Goal: Information Seeking & Learning: Learn about a topic

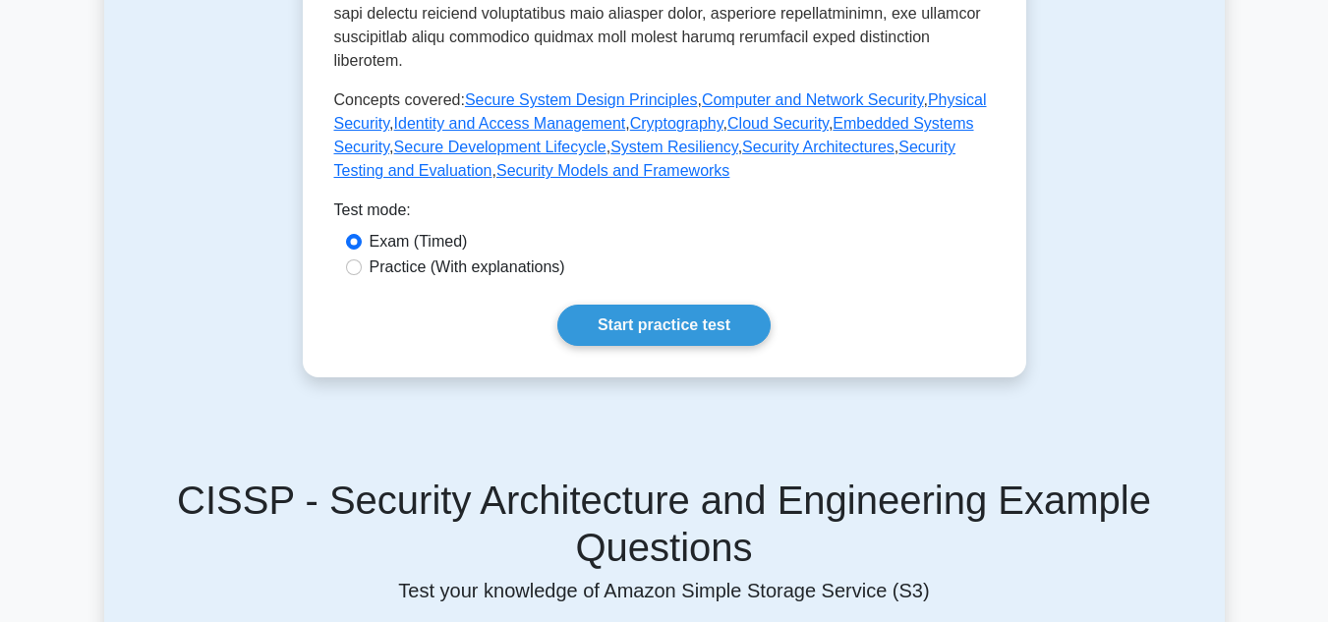
scroll to position [983, 0]
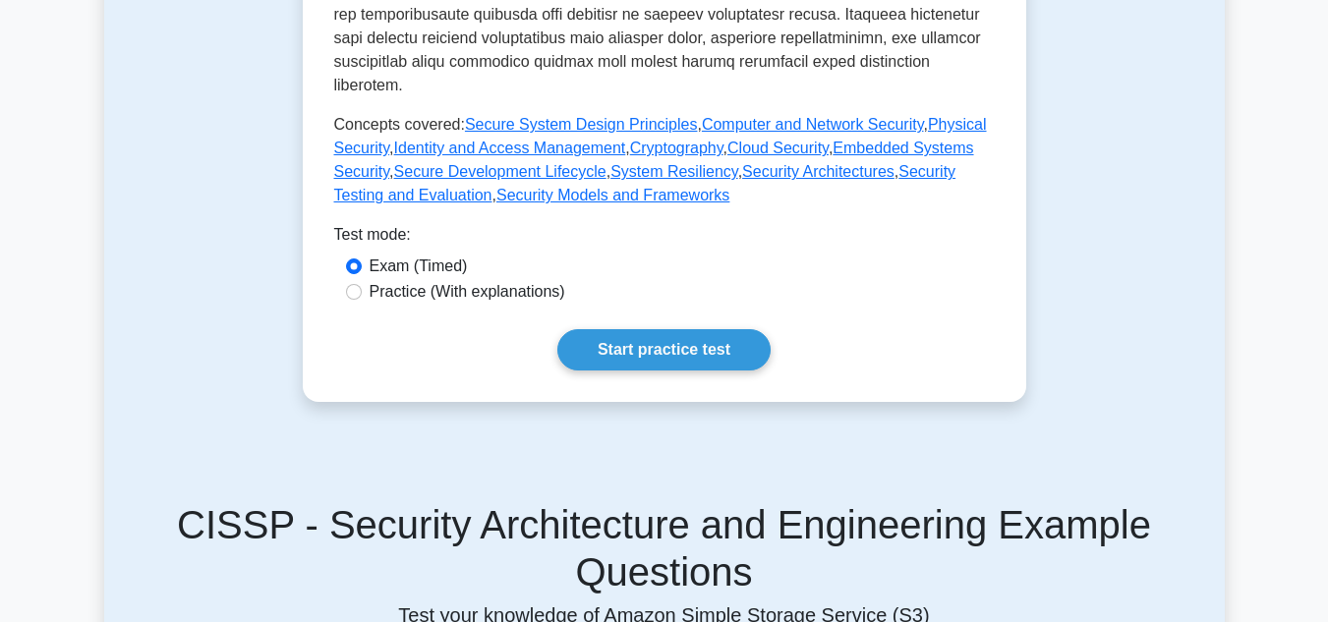
click at [385, 280] on label "Practice (With explanations)" at bounding box center [468, 292] width 196 height 24
click at [362, 284] on input "Practice (With explanations)" at bounding box center [354, 292] width 16 height 16
radio input "true"
click at [631, 333] on link "Start practice test" at bounding box center [663, 349] width 213 height 41
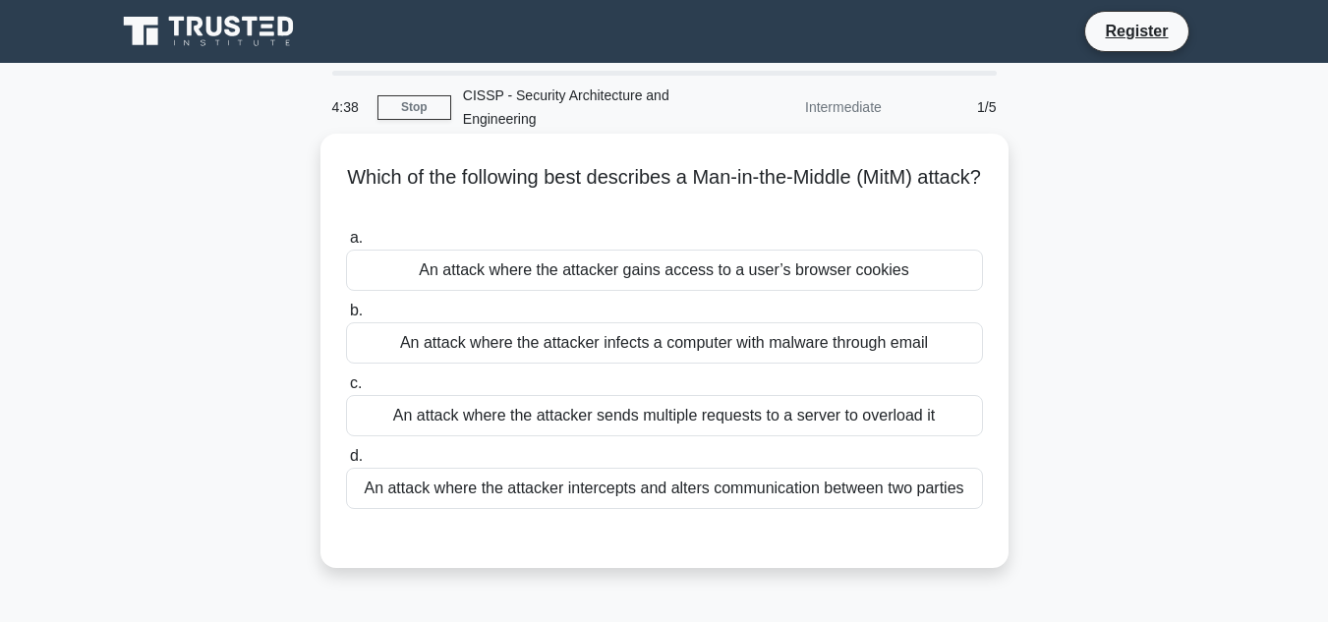
click at [807, 497] on div "An attack where the attacker intercepts and alters communication between two pa…" at bounding box center [664, 488] width 637 height 41
click at [346, 463] on input "d. An attack where the attacker intercepts and alters communication between two…" at bounding box center [346, 456] width 0 height 13
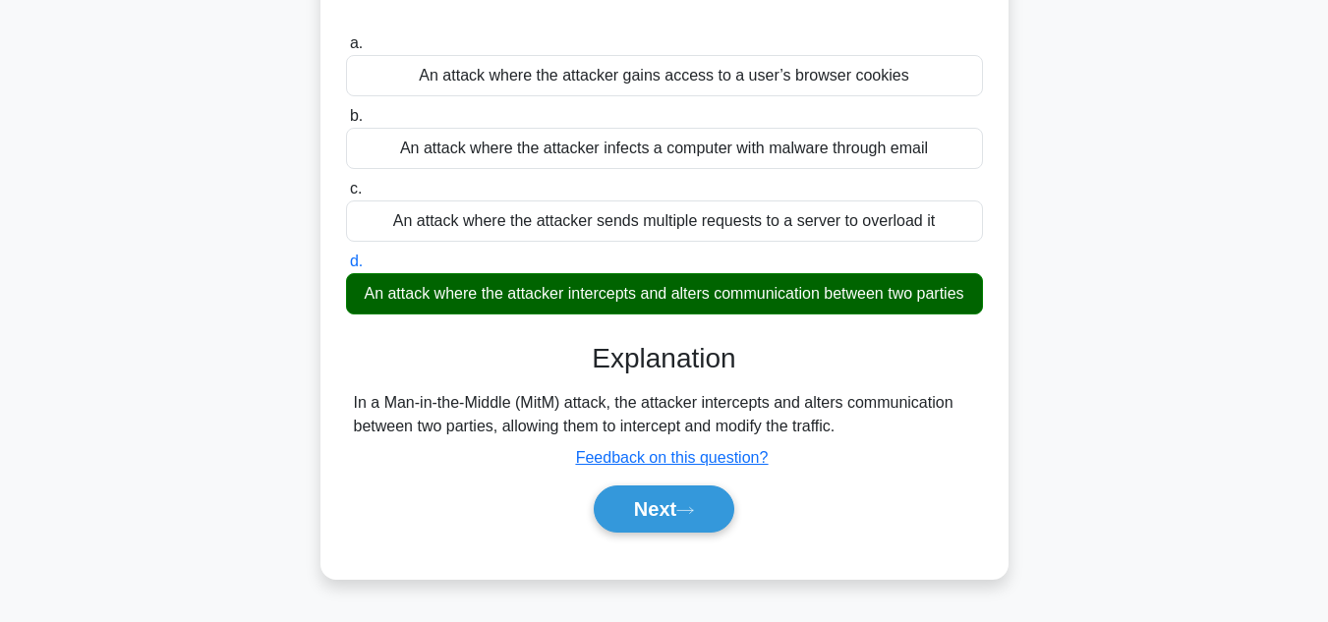
scroll to position [197, 0]
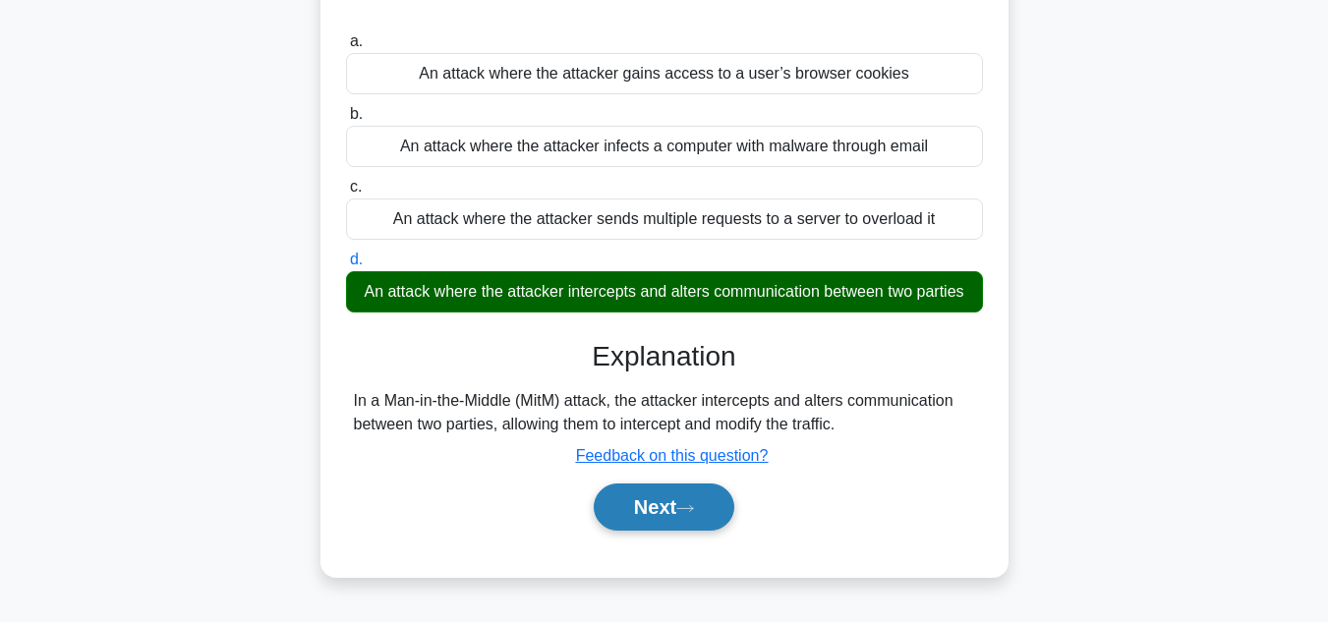
click at [695, 499] on button "Next" at bounding box center [664, 507] width 141 height 47
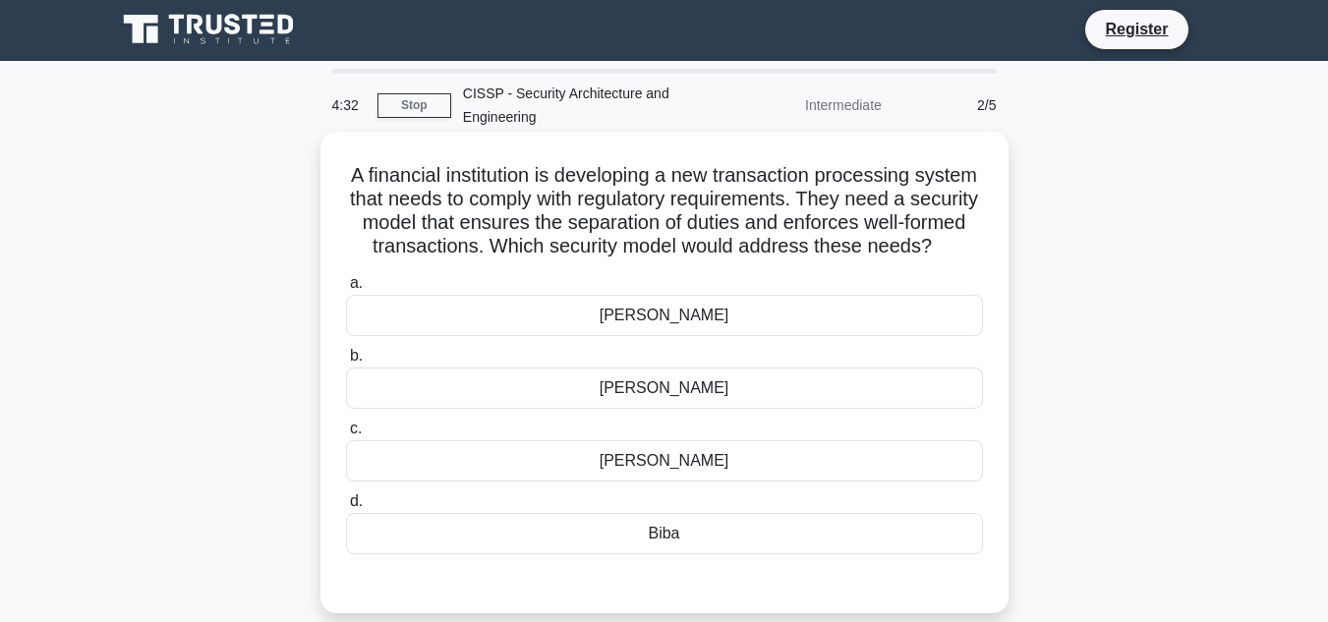
scroll to position [0, 0]
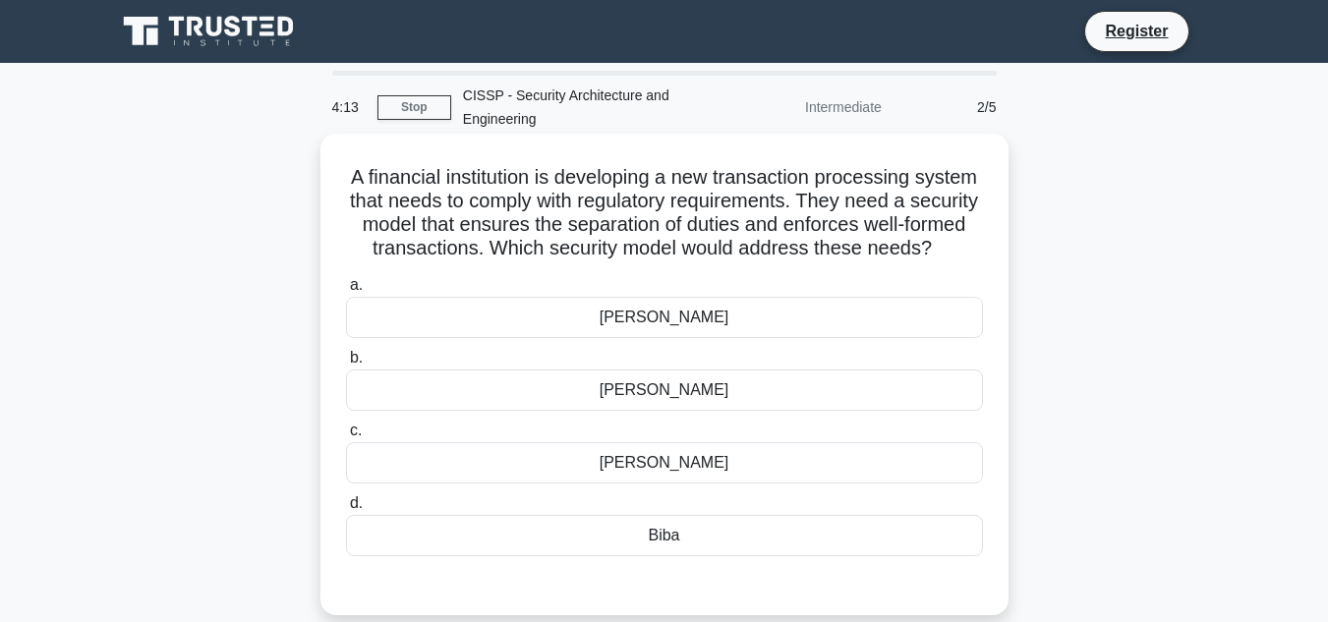
click at [718, 484] on div "[PERSON_NAME]" at bounding box center [664, 462] width 637 height 41
click at [346, 437] on input "[PERSON_NAME]" at bounding box center [346, 431] width 0 height 13
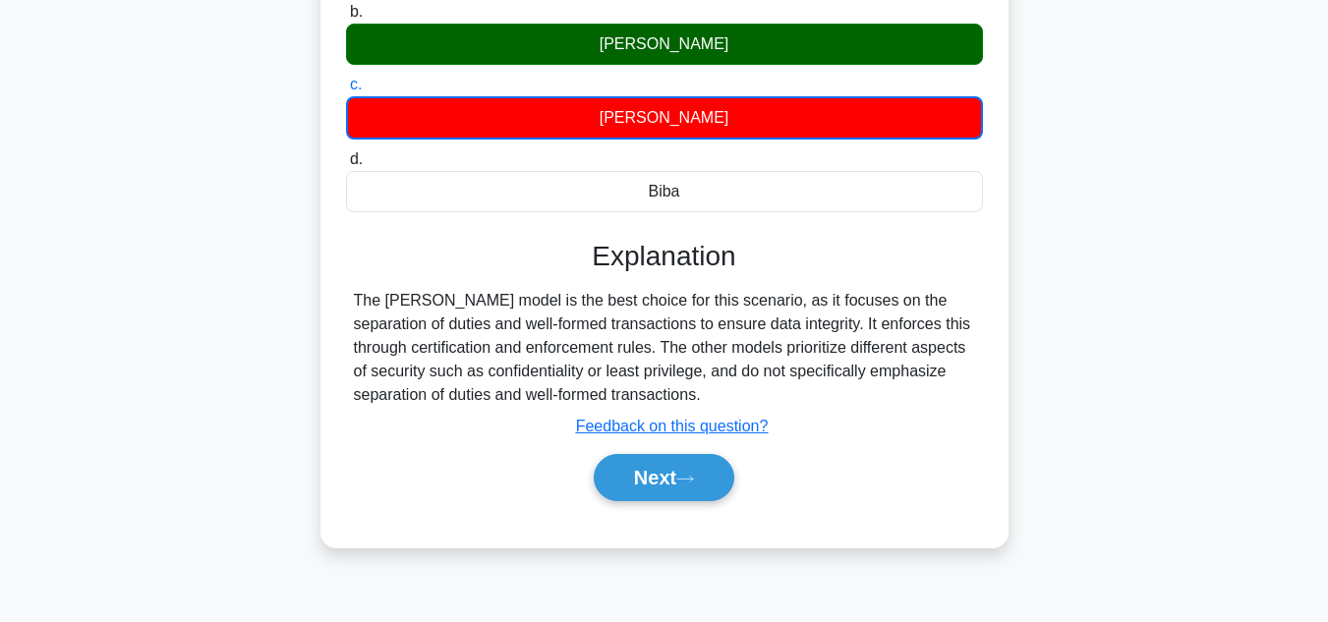
scroll to position [393, 0]
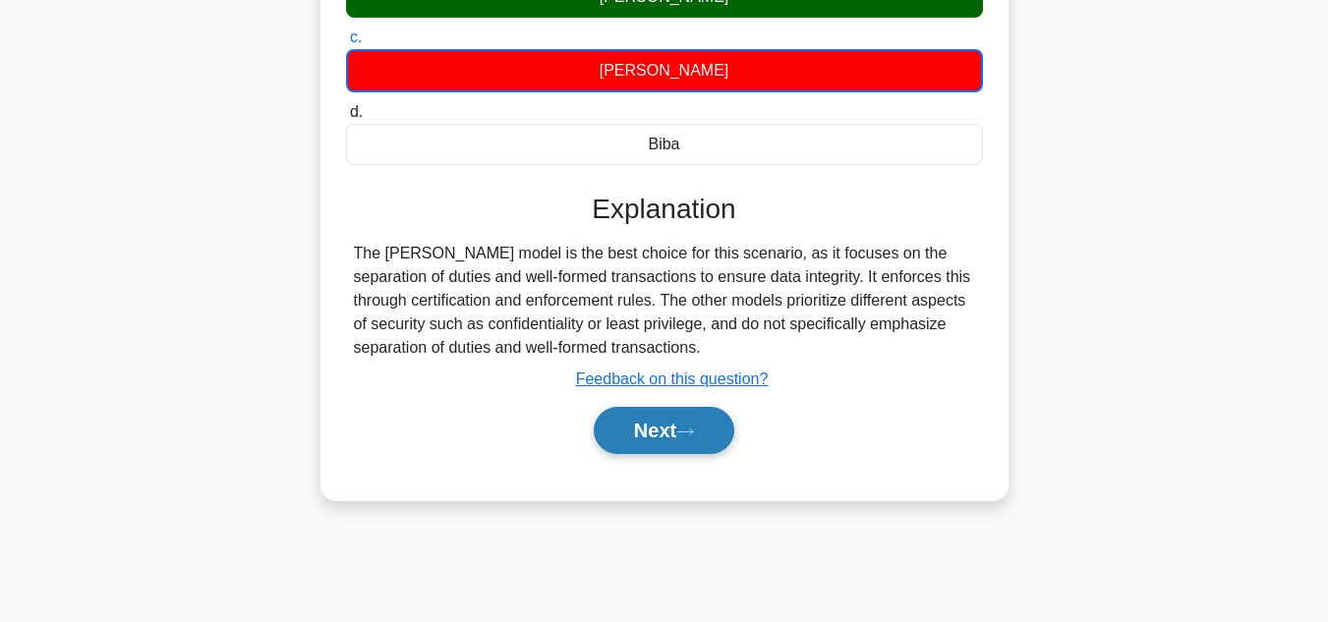
click at [693, 454] on button "Next" at bounding box center [664, 430] width 141 height 47
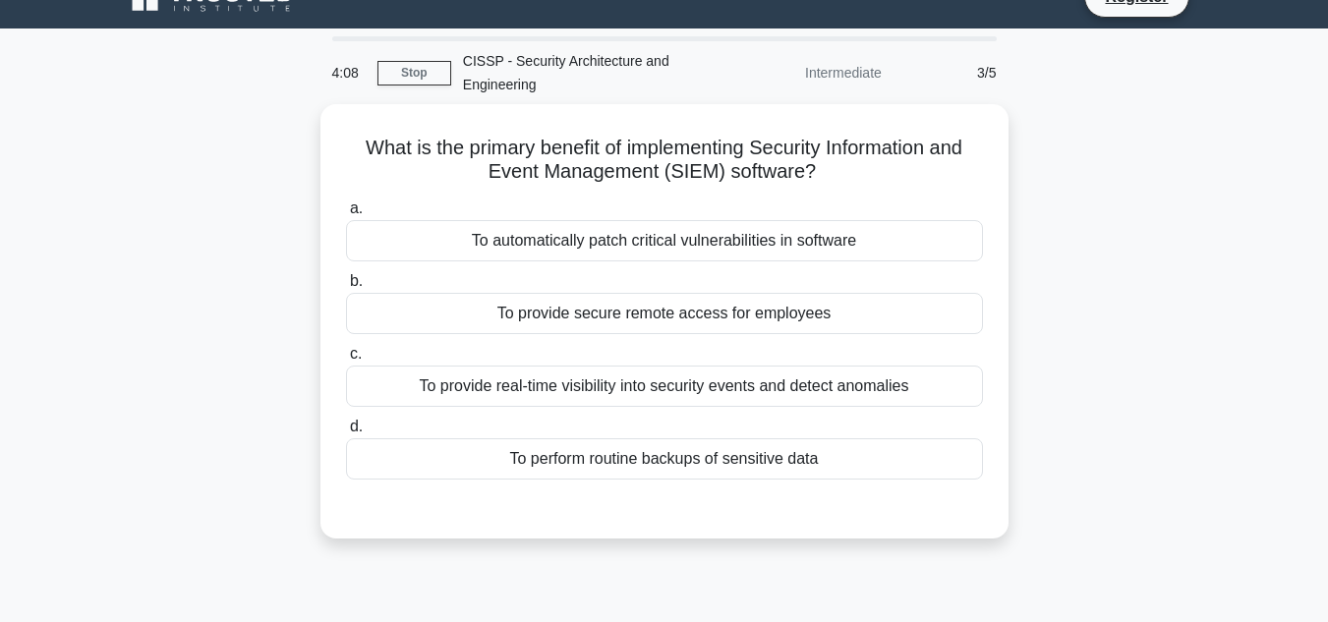
scroll to position [0, 0]
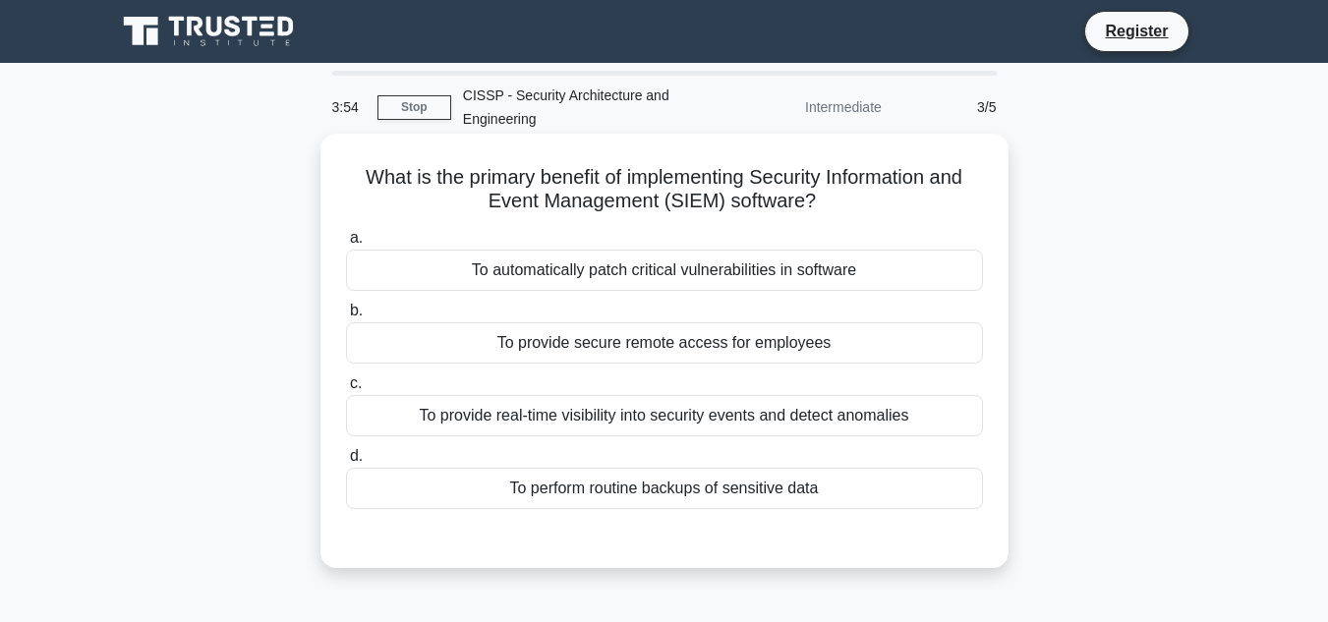
click at [754, 429] on div "To provide real-time visibility into security events and detect anomalies" at bounding box center [664, 415] width 637 height 41
click at [346, 390] on input "c. To provide real-time visibility into security events and detect anomalies" at bounding box center [346, 383] width 0 height 13
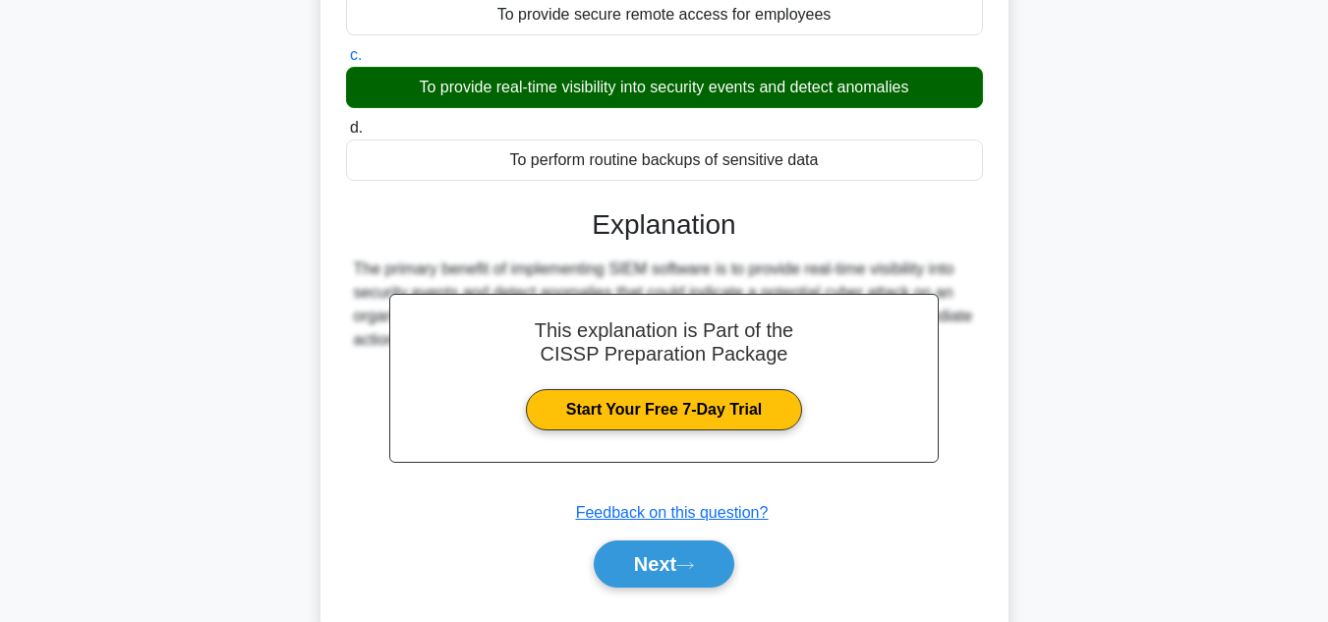
scroll to position [393, 0]
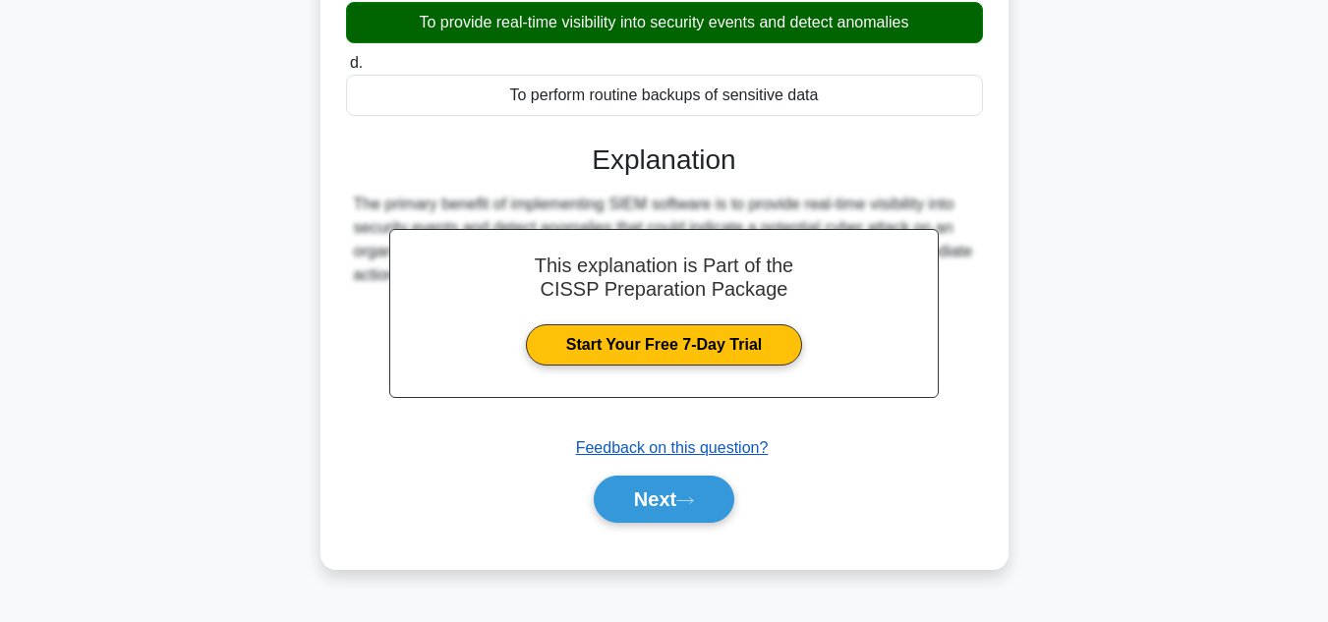
click at [745, 446] on u "Feedback on this question?" at bounding box center [672, 447] width 193 height 17
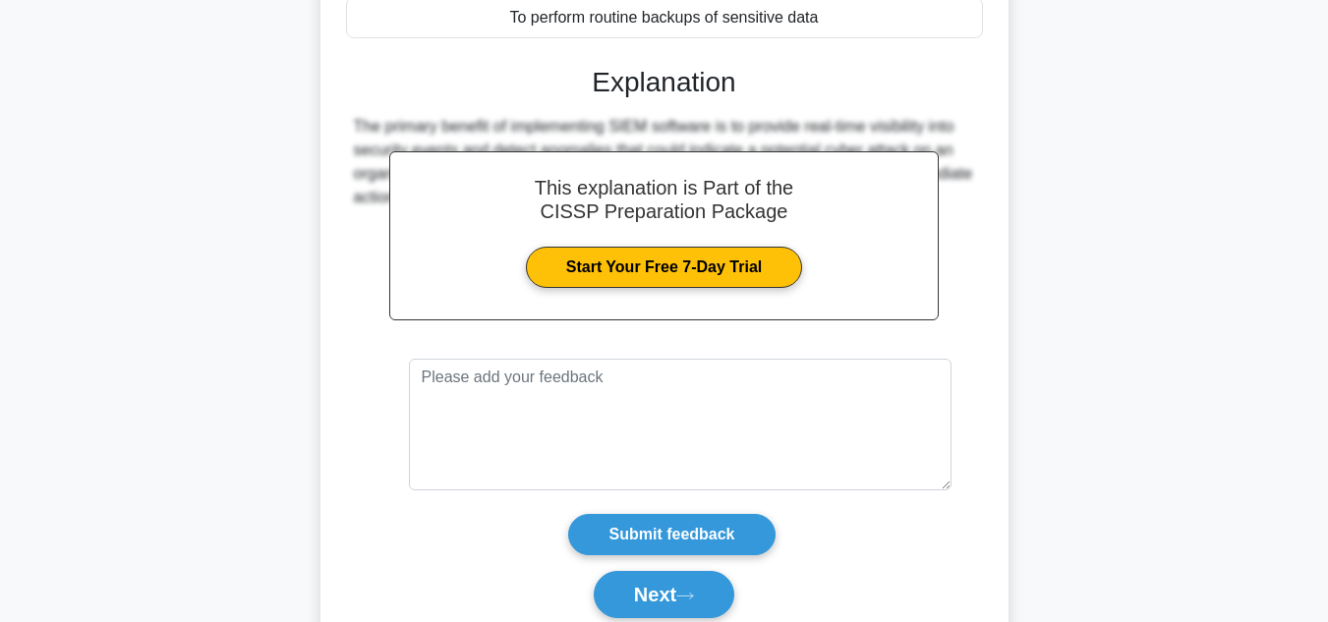
scroll to position [551, 0]
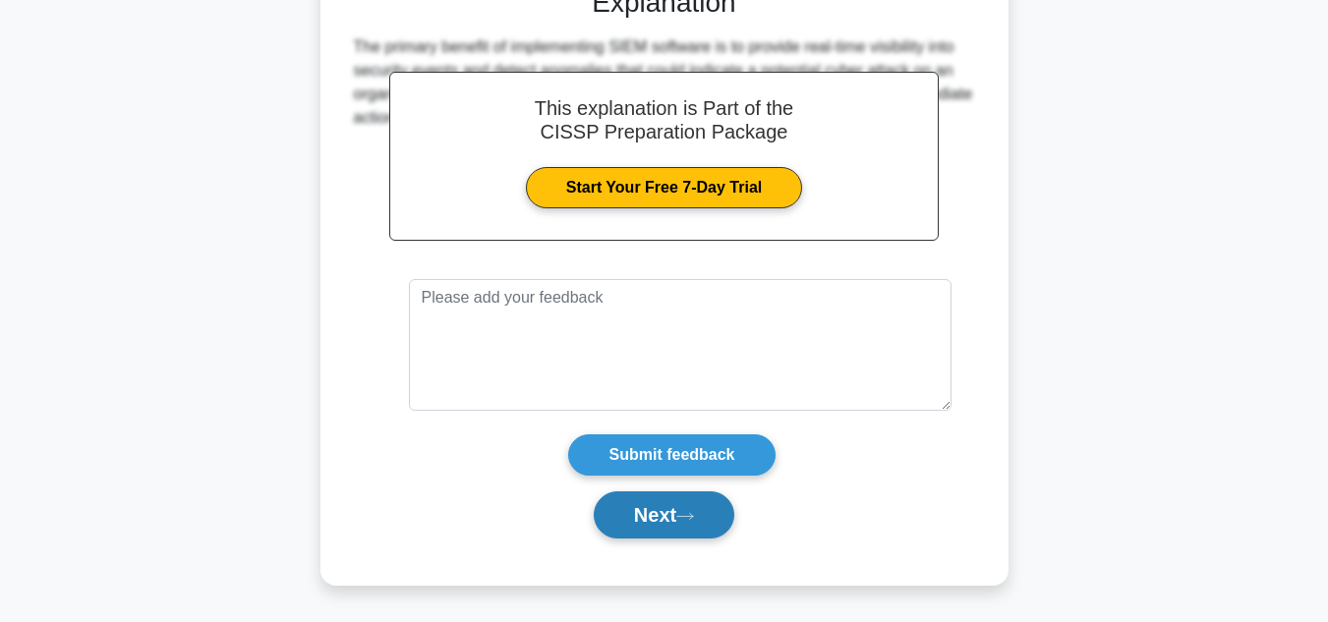
click at [711, 511] on button "Next" at bounding box center [664, 514] width 141 height 47
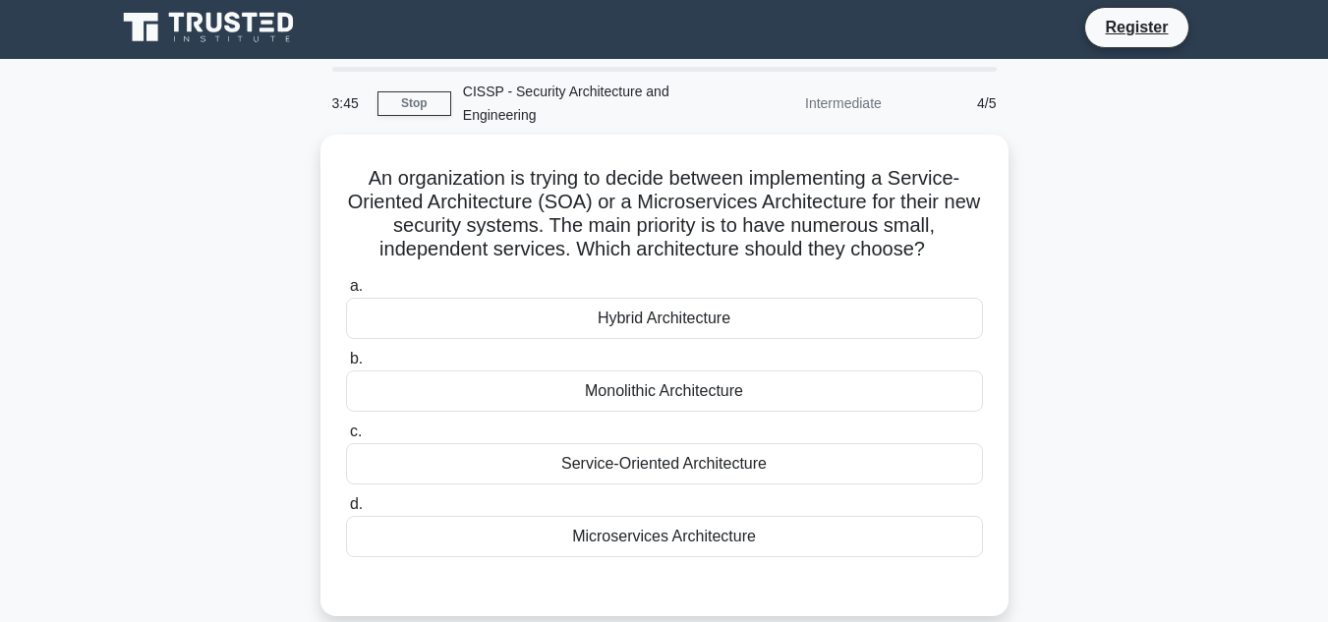
scroll to position [0, 0]
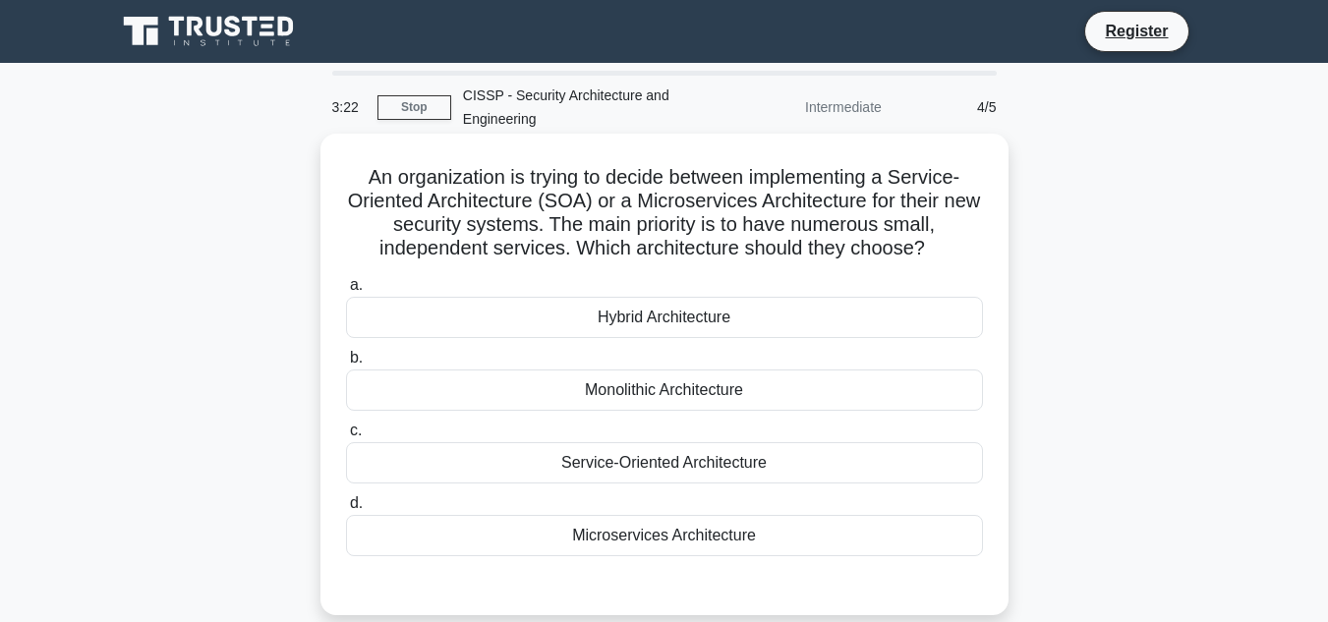
click at [743, 530] on div "Microservices Architecture" at bounding box center [664, 535] width 637 height 41
click at [346, 510] on input "d. Microservices Architecture" at bounding box center [346, 503] width 0 height 13
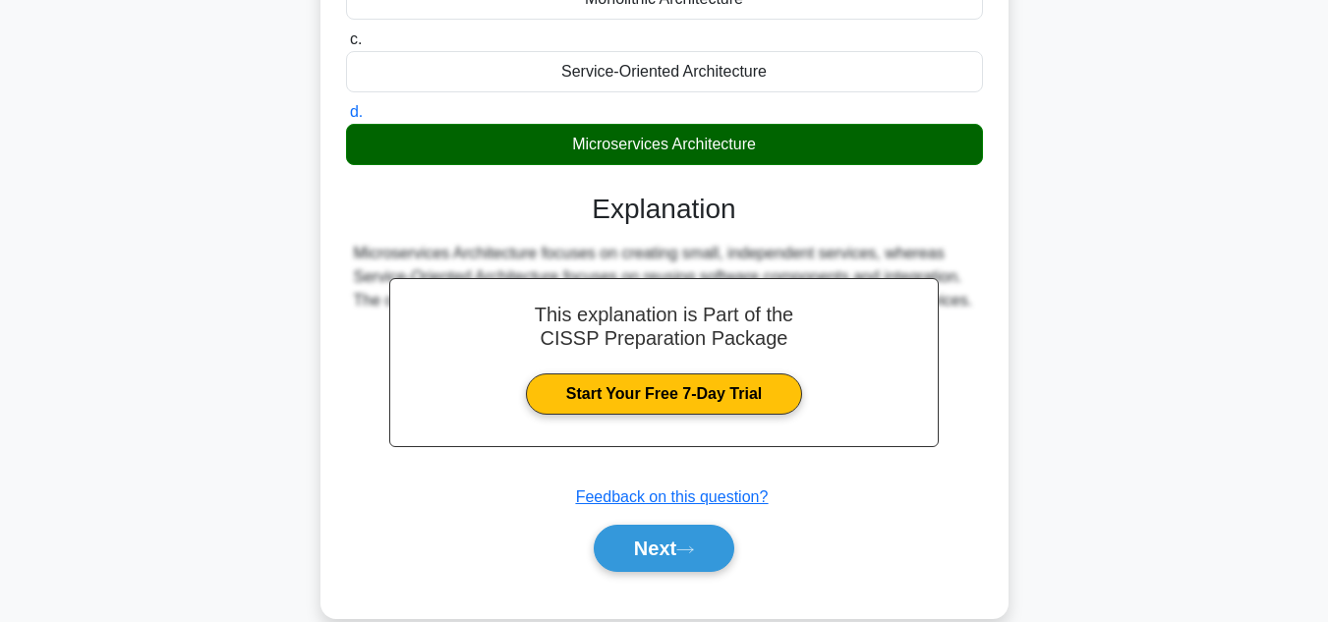
scroll to position [393, 0]
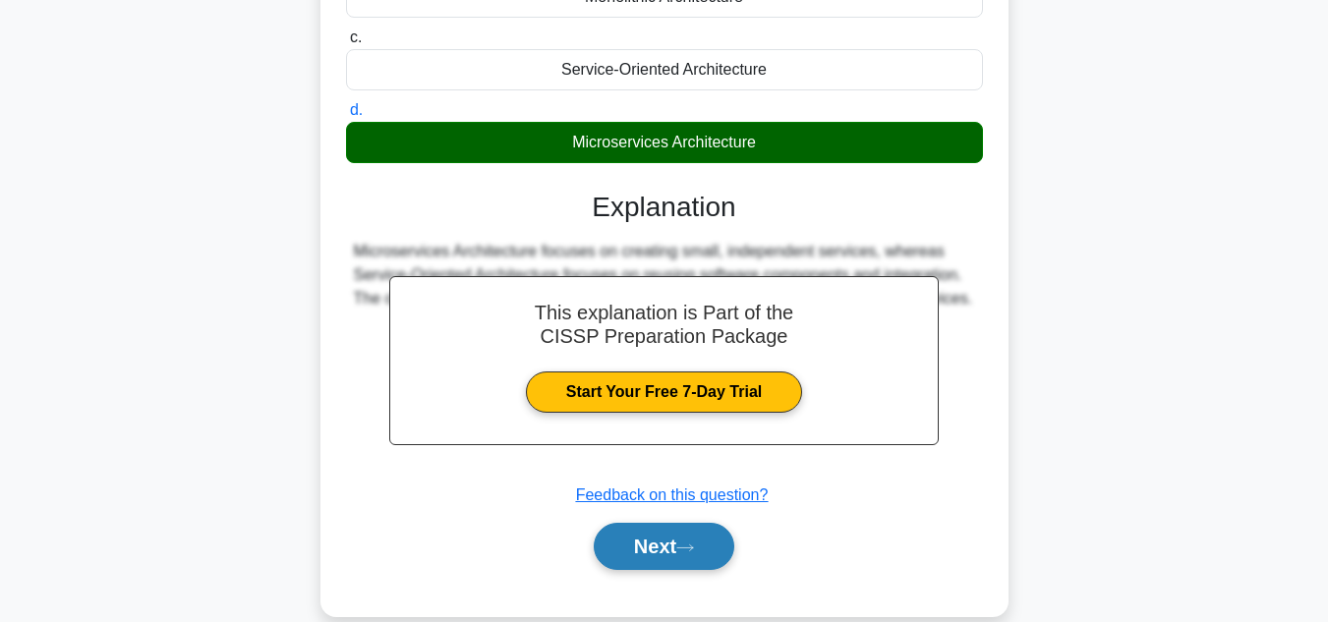
click at [715, 549] on button "Next" at bounding box center [664, 546] width 141 height 47
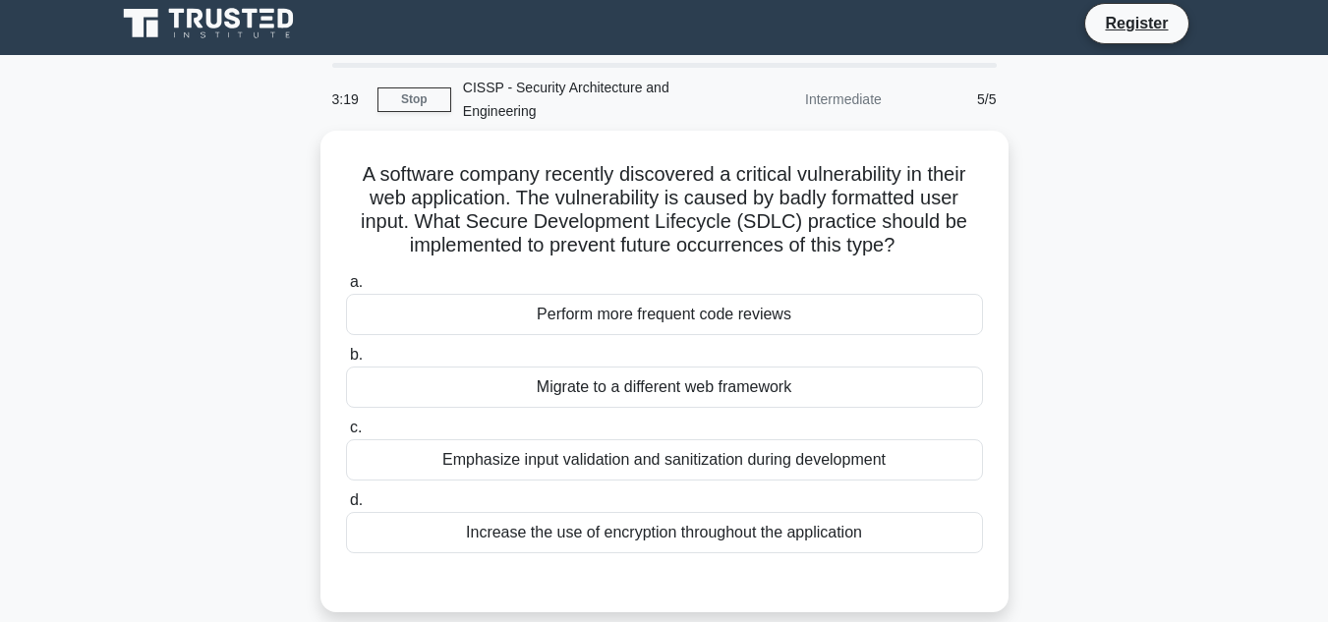
scroll to position [0, 0]
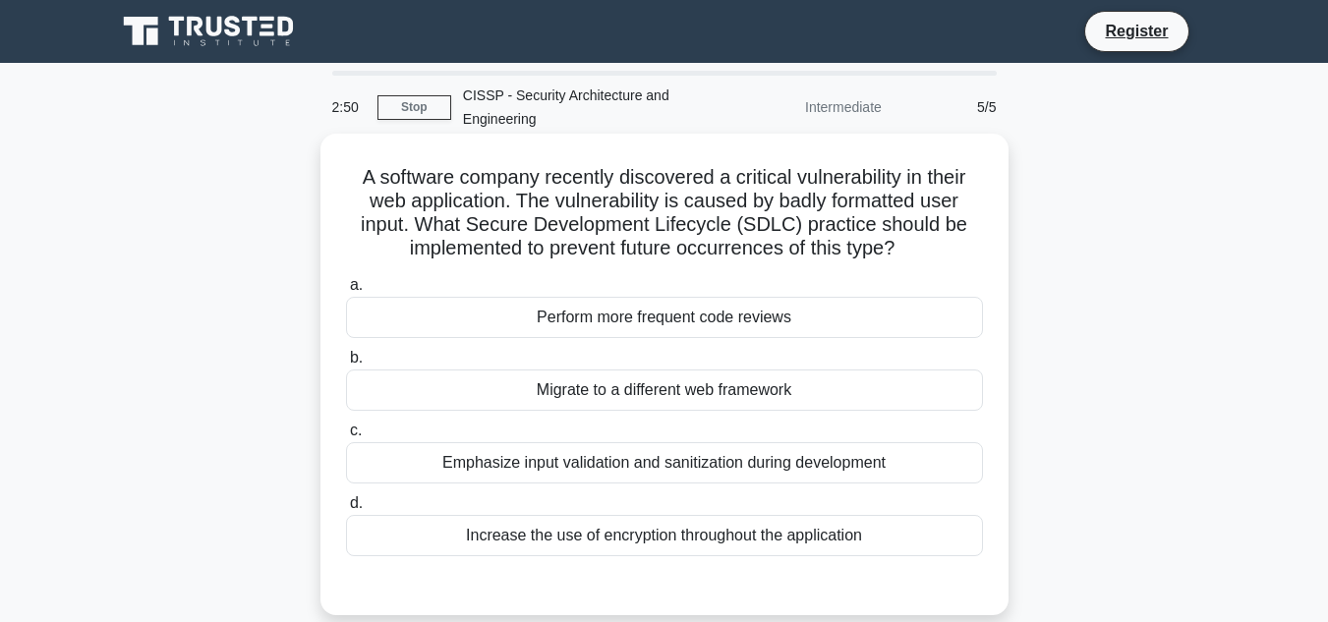
click at [765, 467] on div "Emphasize input validation and sanitization during development" at bounding box center [664, 462] width 637 height 41
click at [346, 437] on input "c. Emphasize input validation and sanitization during development" at bounding box center [346, 431] width 0 height 13
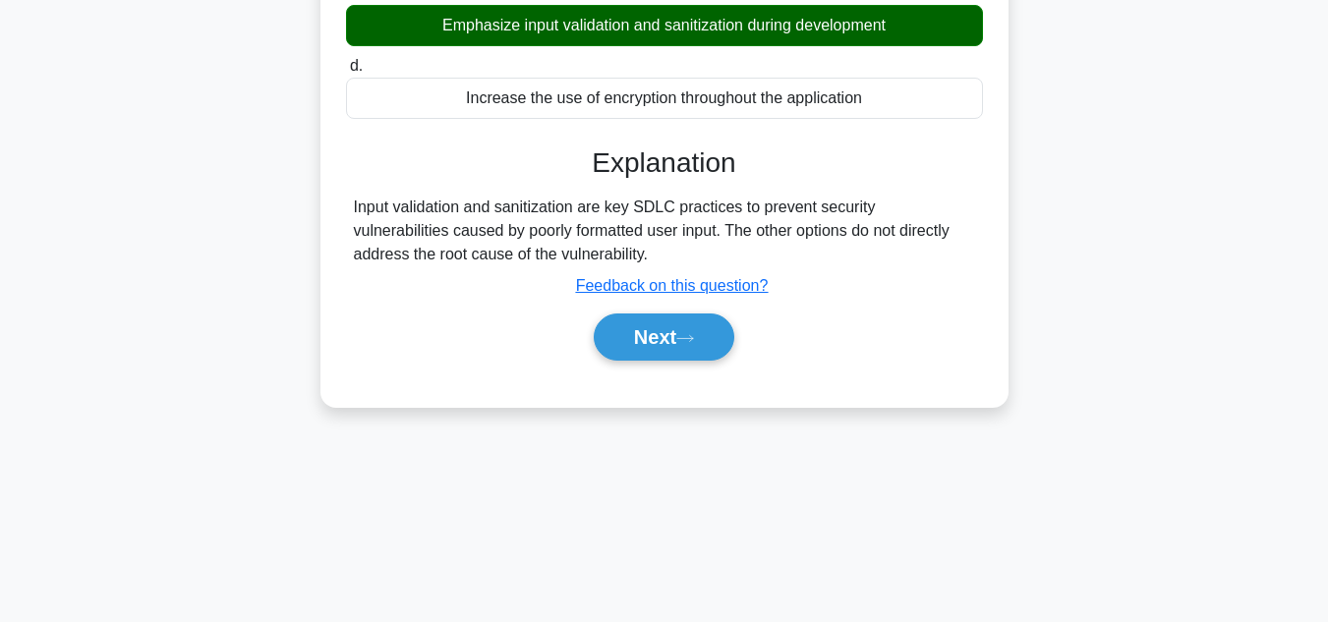
scroll to position [439, 0]
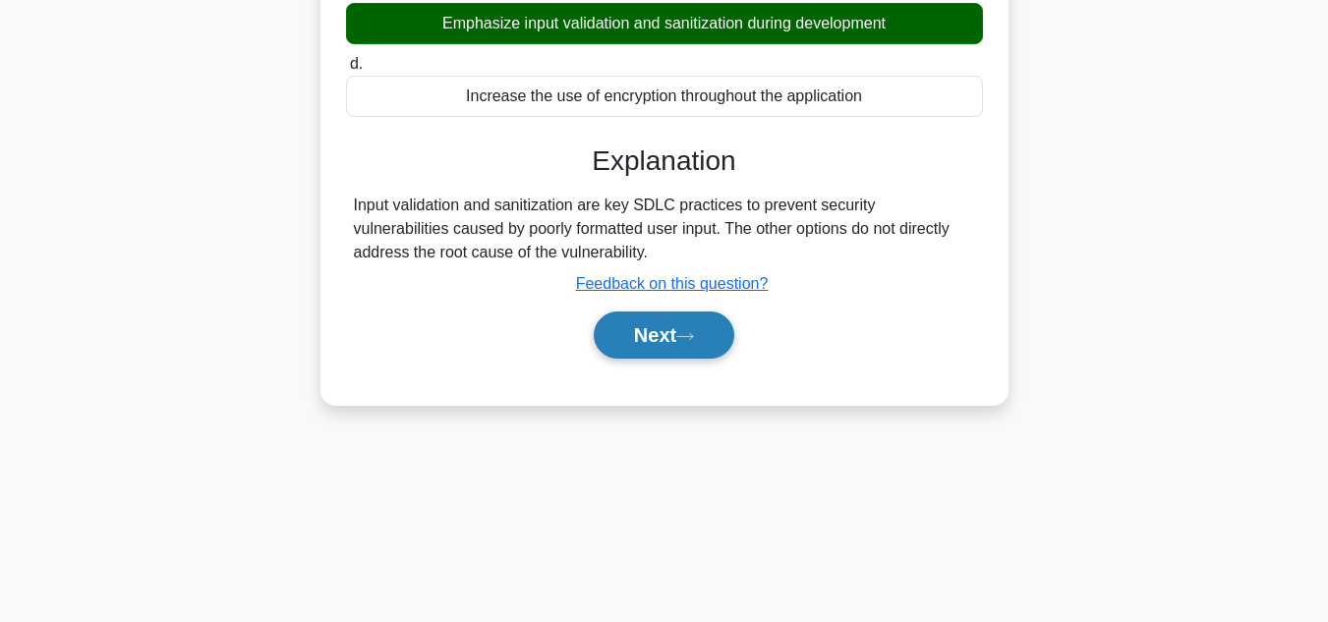
click at [693, 339] on icon at bounding box center [685, 336] width 16 height 6
